Goal: Task Accomplishment & Management: Manage account settings

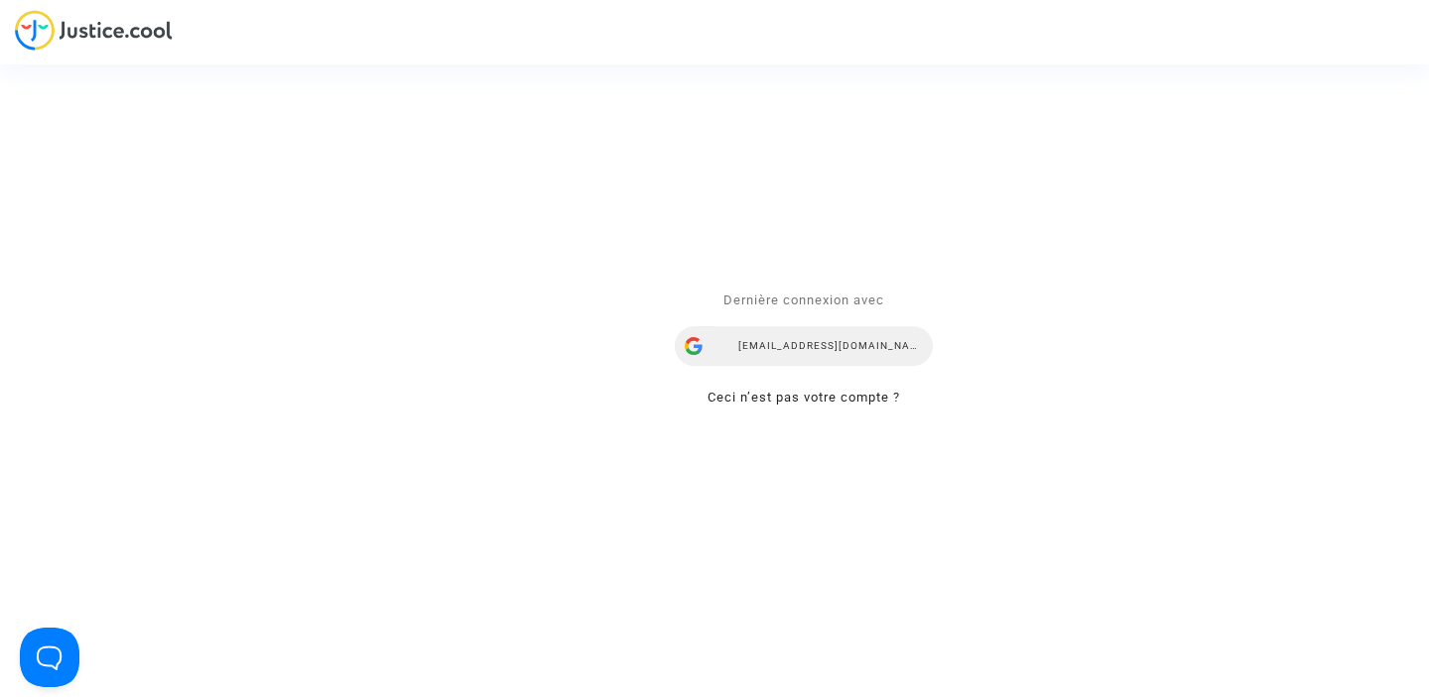
click at [831, 350] on div "airlines@refundmyticket.net" at bounding box center [804, 346] width 258 height 40
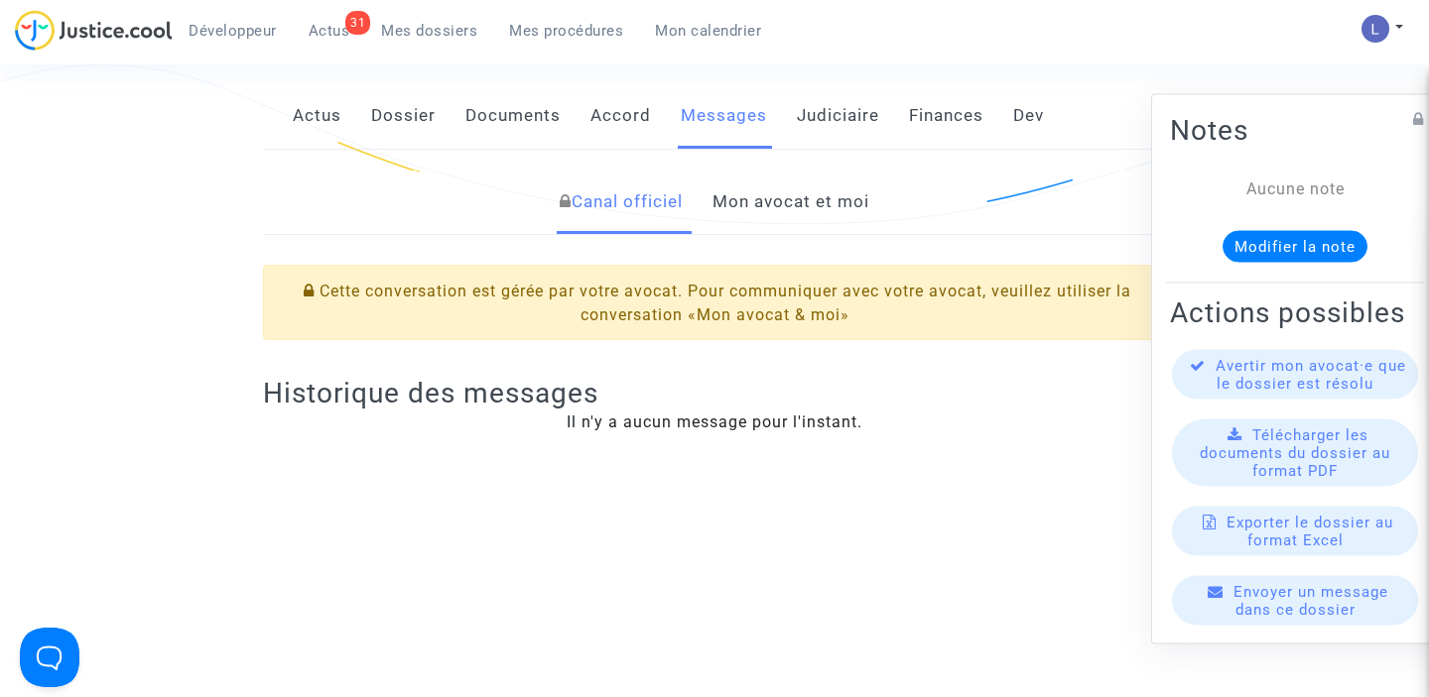
scroll to position [316, 0]
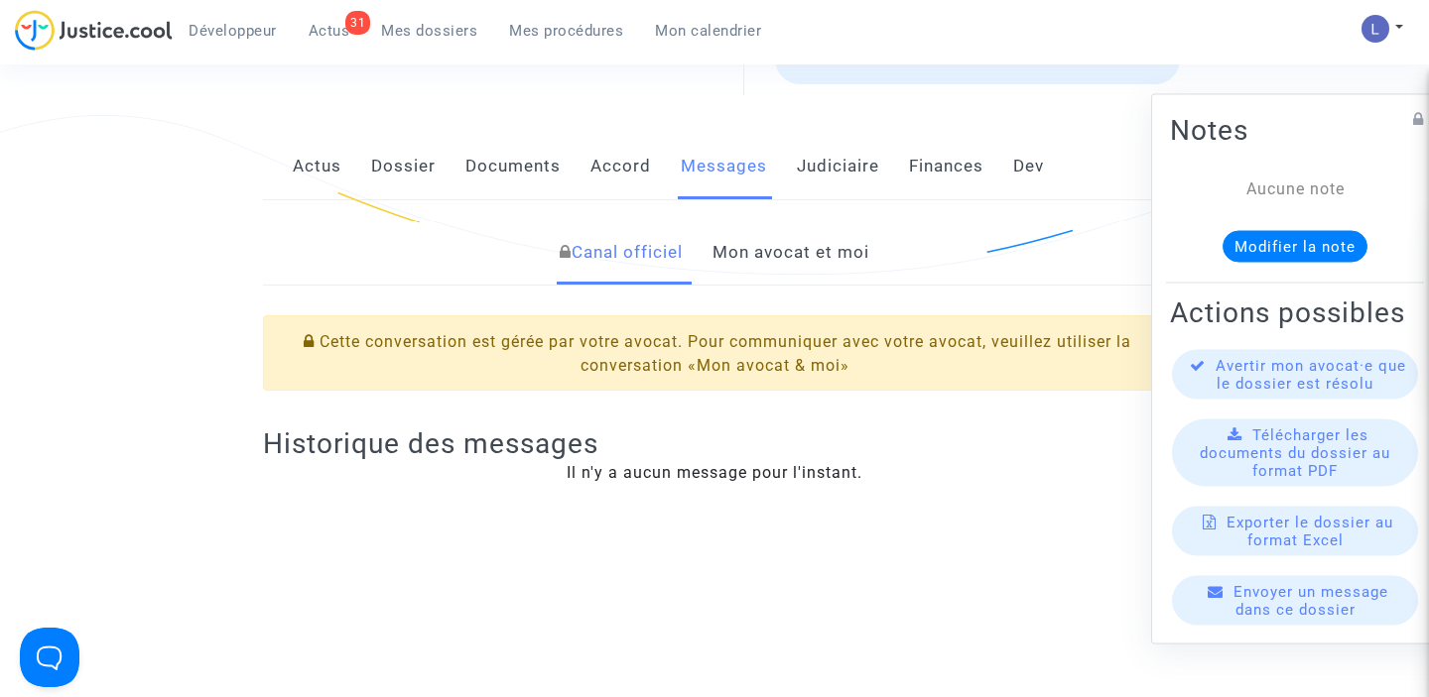
click at [746, 257] on link "Mon avocat et moi" at bounding box center [790, 252] width 157 height 65
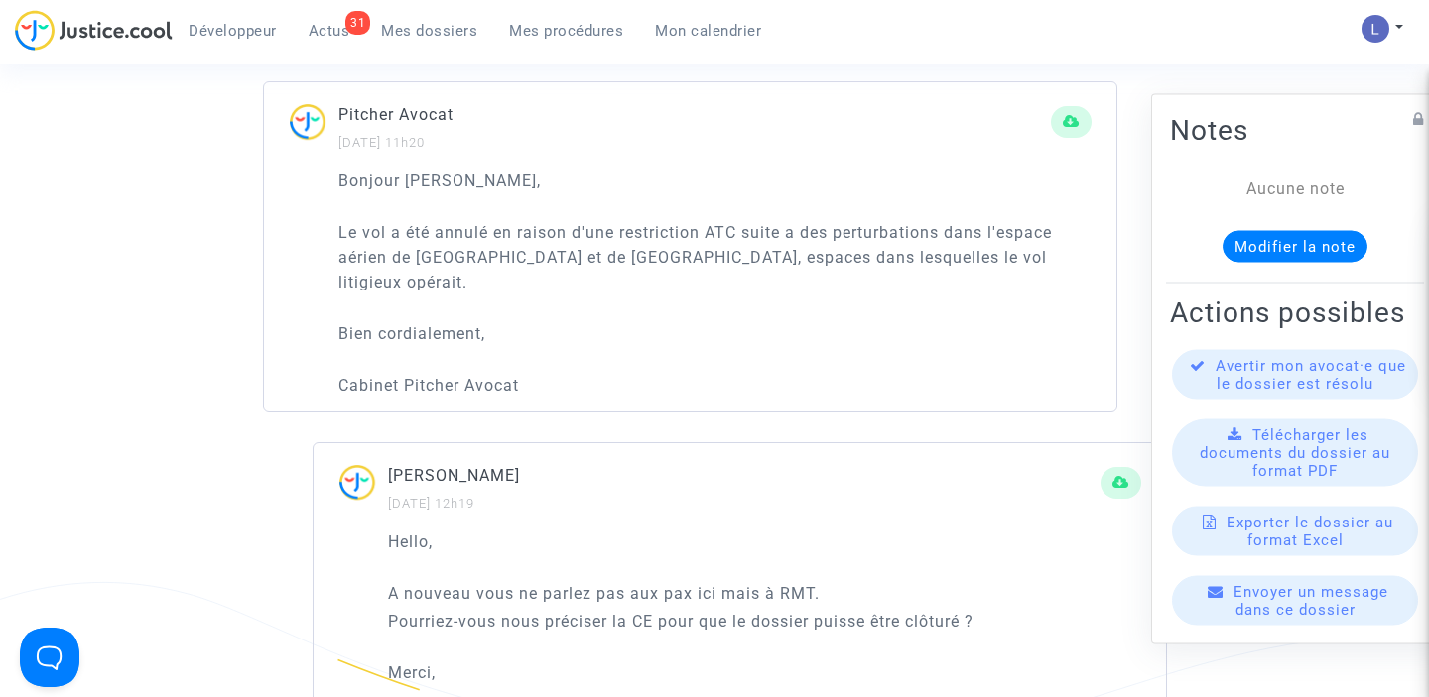
scroll to position [1437, 0]
